Goal: Register for event/course

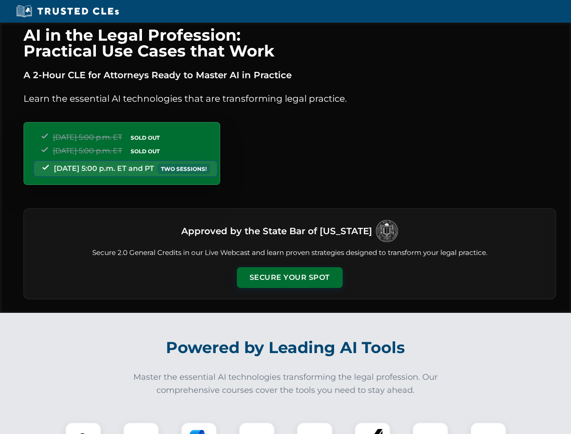
click at [289, 278] on button "Secure Your Spot" at bounding box center [290, 277] width 106 height 21
click at [83, 428] on img at bounding box center [83, 440] width 26 height 26
